Goal: Task Accomplishment & Management: Use online tool/utility

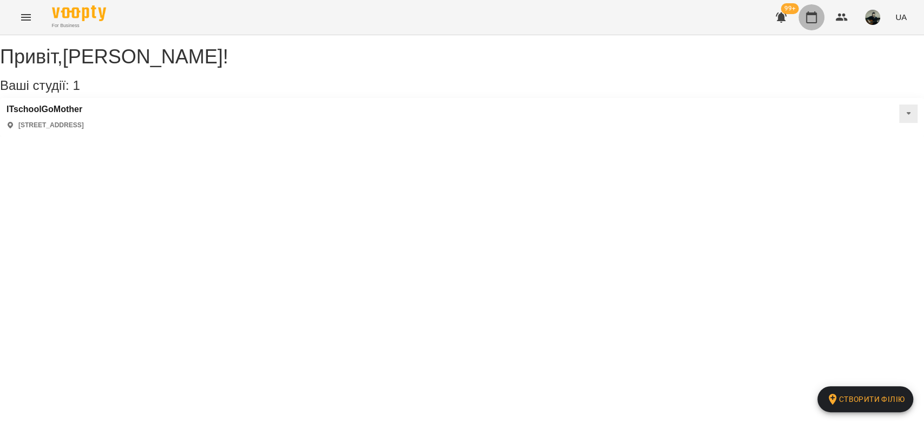
click at [811, 26] on button "button" at bounding box center [811, 17] width 26 height 26
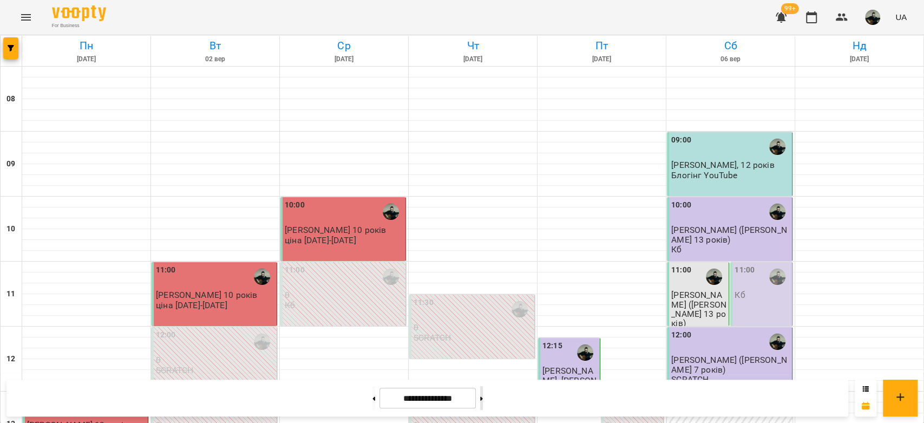
click at [483, 398] on button at bounding box center [481, 398] width 3 height 24
type input "**********"
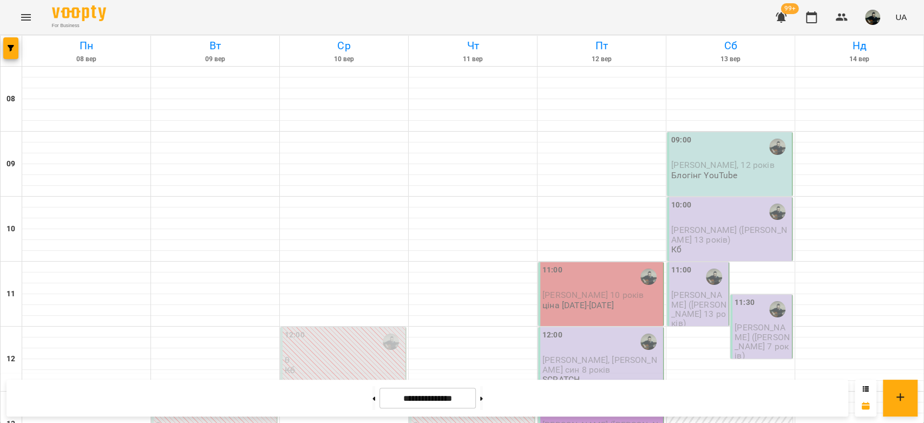
scroll to position [120, 0]
click at [601, 290] on span "[PERSON_NAME] 10 років" at bounding box center [592, 295] width 101 height 10
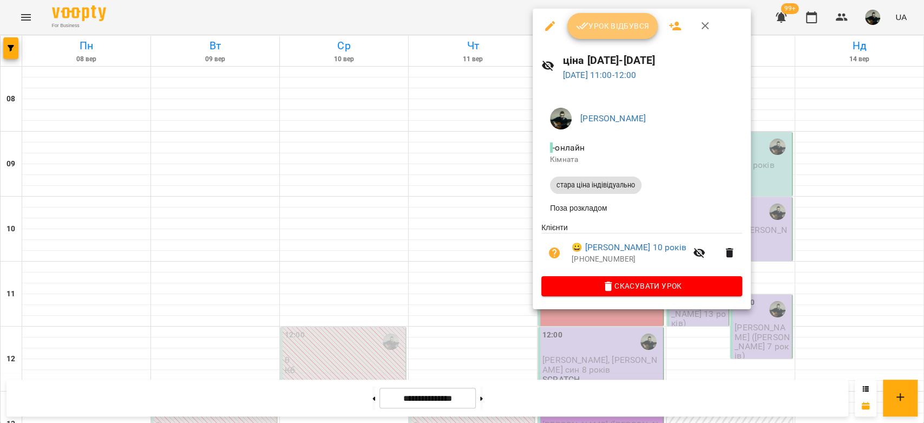
click at [622, 34] on button "Урок відбувся" at bounding box center [612, 26] width 91 height 26
